Goal: Browse casually

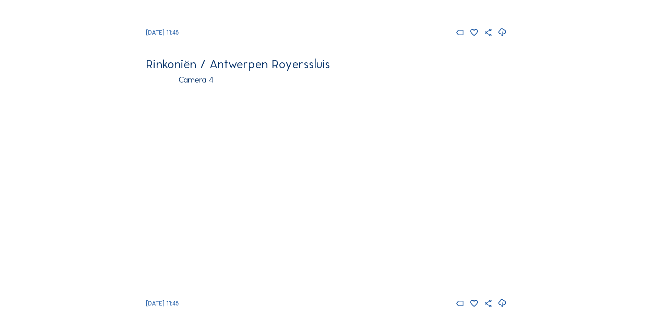
scroll to position [1113, 0]
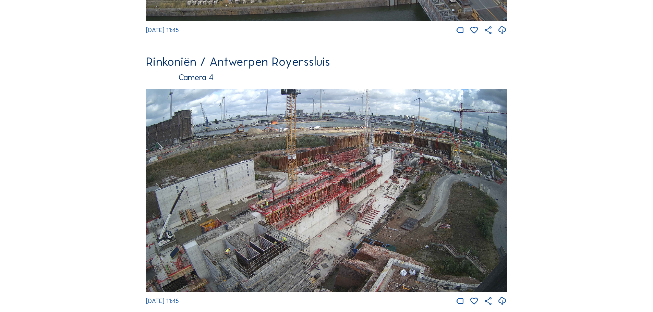
click at [461, 172] on img at bounding box center [326, 190] width 361 height 203
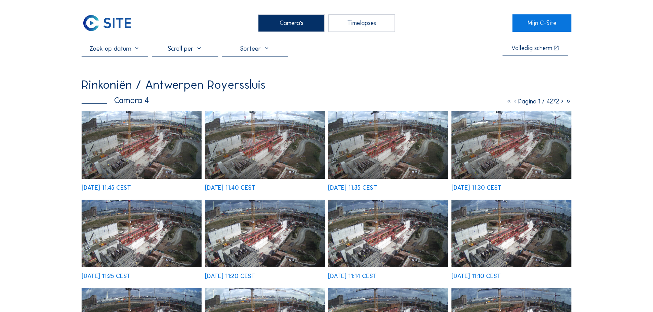
click at [142, 143] on img at bounding box center [142, 145] width 120 height 68
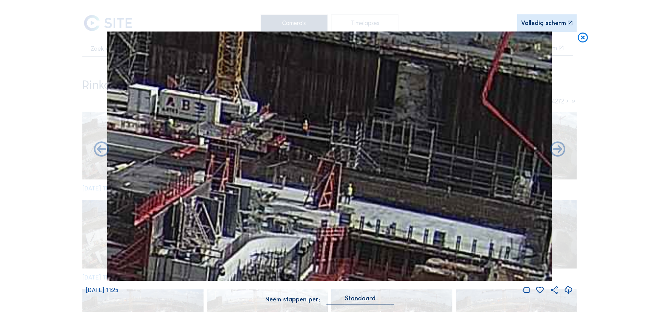
drag, startPoint x: 361, startPoint y: 160, endPoint x: 291, endPoint y: 197, distance: 78.9
click at [295, 198] on img at bounding box center [329, 157] width 445 height 250
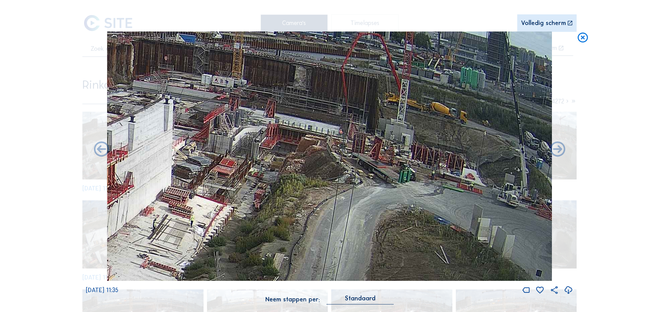
drag, startPoint x: 439, startPoint y: 151, endPoint x: 316, endPoint y: 121, distance: 126.2
click at [316, 121] on img at bounding box center [329, 157] width 445 height 250
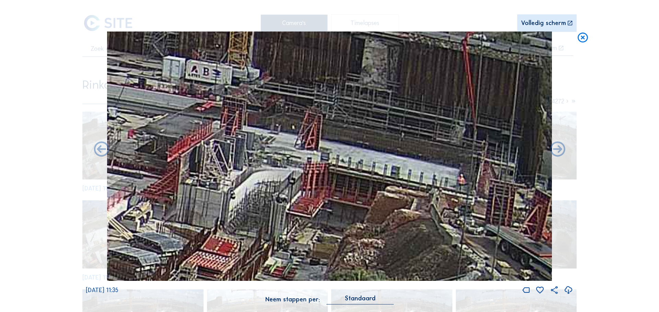
drag, startPoint x: 277, startPoint y: 108, endPoint x: 402, endPoint y: 156, distance: 134.0
click at [402, 156] on img at bounding box center [329, 157] width 445 height 250
click at [580, 38] on icon at bounding box center [582, 38] width 12 height 13
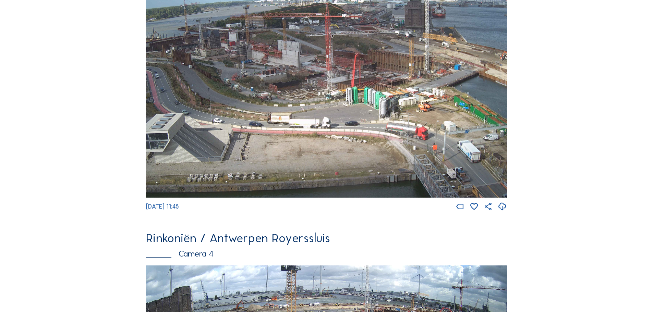
scroll to position [933, 0]
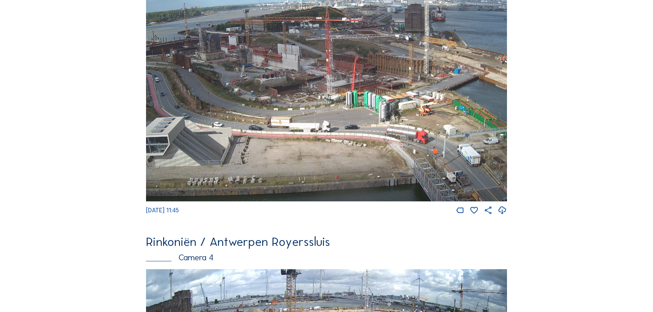
click at [351, 126] on img at bounding box center [326, 99] width 361 height 203
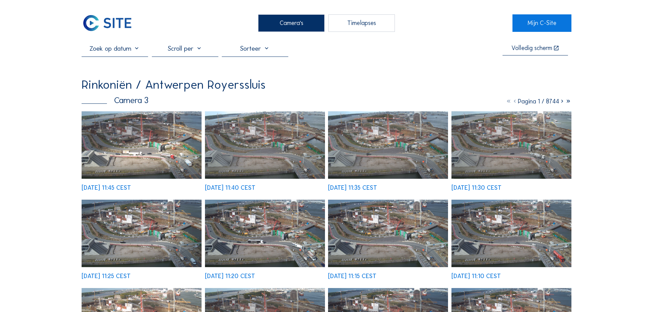
click at [121, 142] on img at bounding box center [142, 145] width 120 height 68
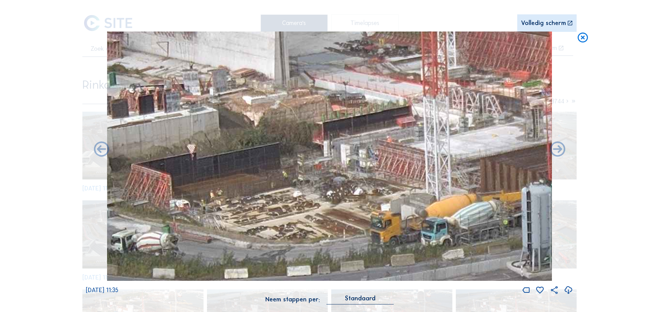
drag, startPoint x: 285, startPoint y: 142, endPoint x: 360, endPoint y: 149, distance: 74.7
click at [360, 149] on img at bounding box center [329, 157] width 445 height 250
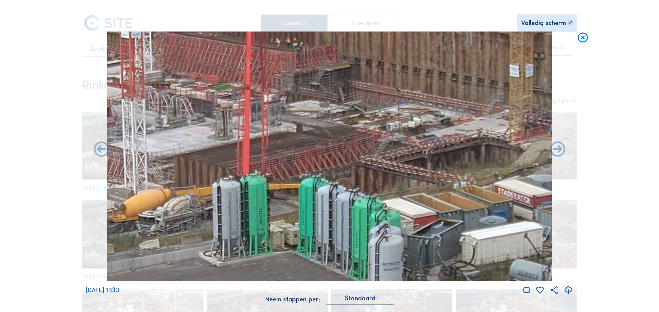
drag, startPoint x: 379, startPoint y: 165, endPoint x: 203, endPoint y: 151, distance: 176.5
click at [203, 151] on img at bounding box center [329, 157] width 445 height 250
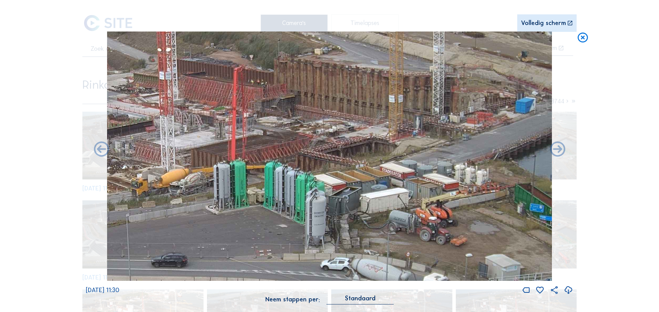
drag, startPoint x: 299, startPoint y: 162, endPoint x: 305, endPoint y: 157, distance: 7.0
click at [305, 157] on img at bounding box center [329, 157] width 445 height 250
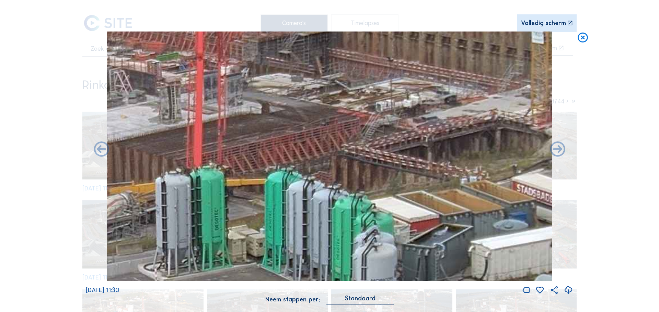
drag, startPoint x: 302, startPoint y: 143, endPoint x: 435, endPoint y: 137, distance: 133.2
click at [435, 137] on img at bounding box center [329, 157] width 445 height 250
